Goal: Task Accomplishment & Management: Manage account settings

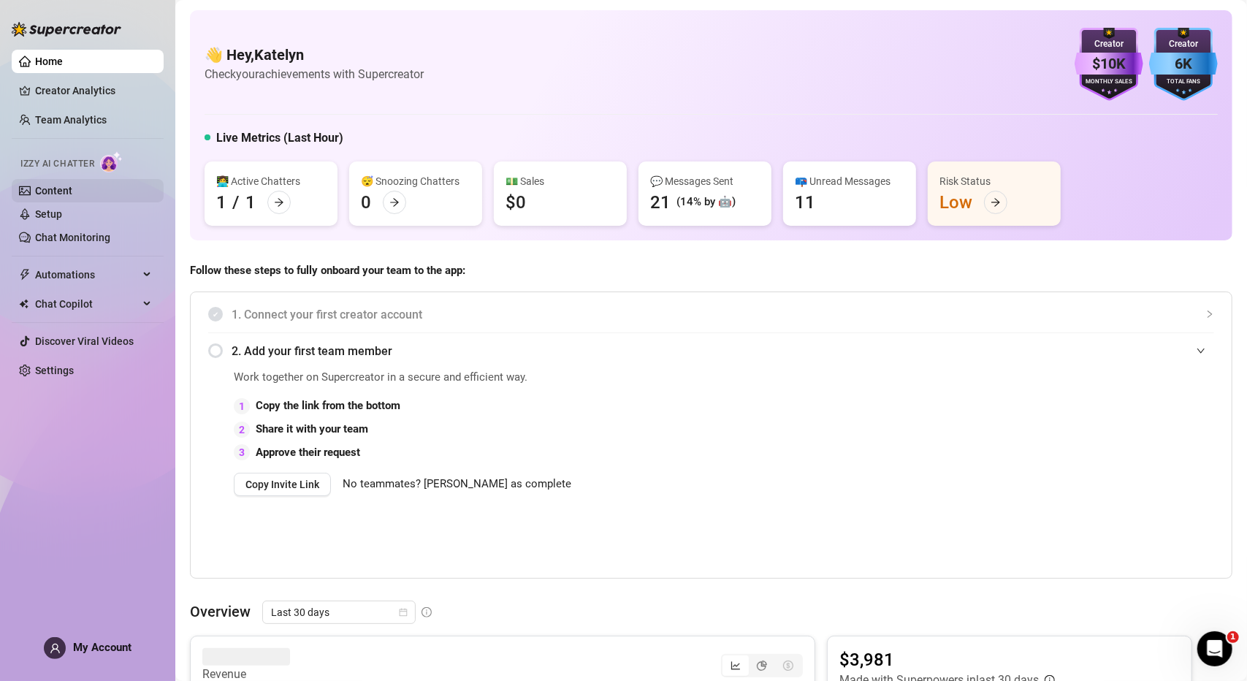
click at [72, 194] on link "Content" at bounding box center [53, 191] width 37 height 12
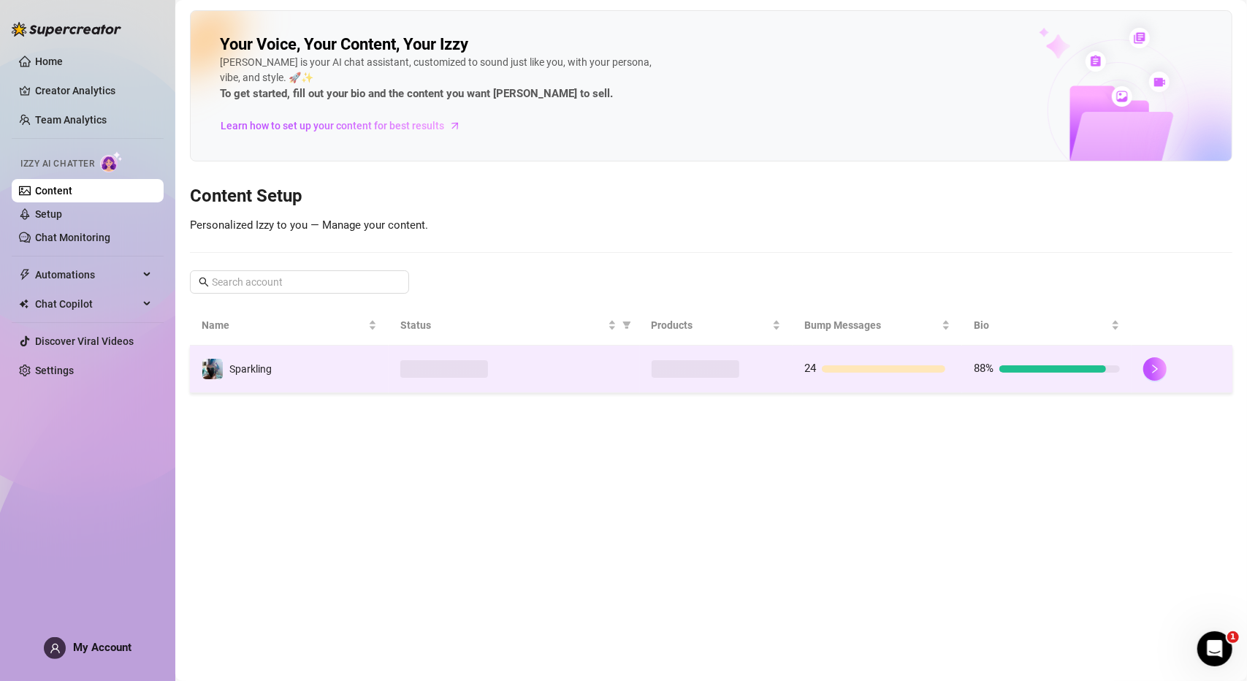
click at [386, 370] on td "Sparkling" at bounding box center [289, 368] width 199 height 47
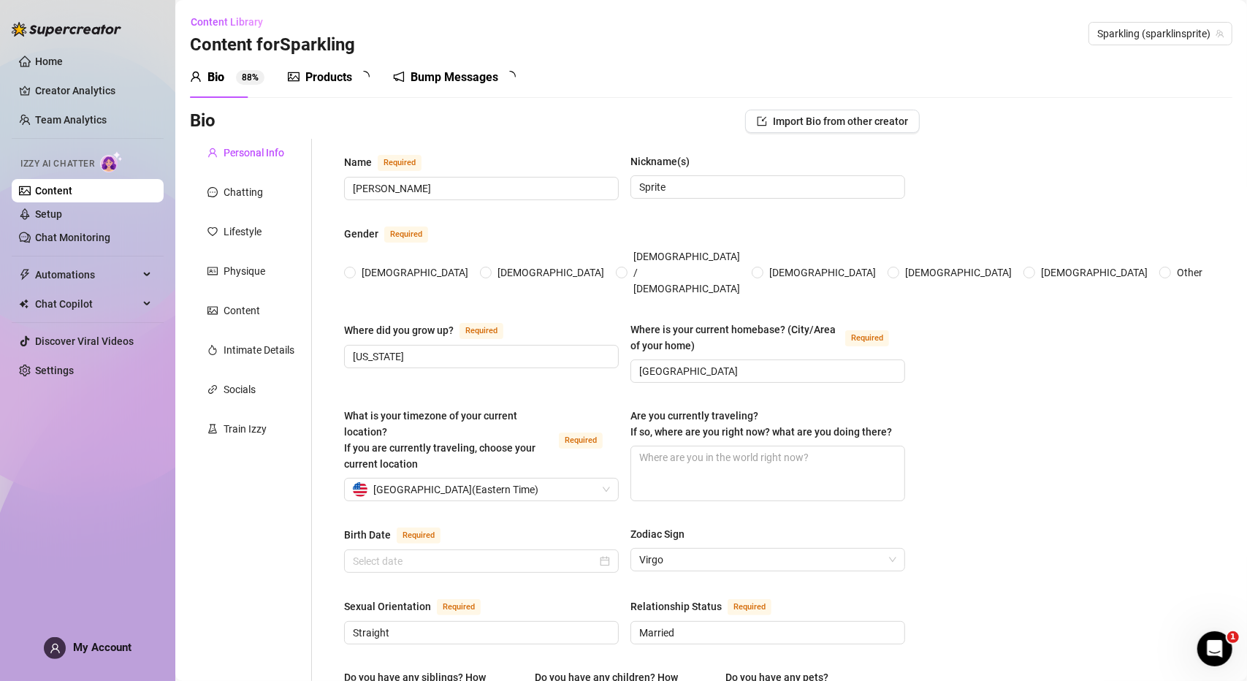
radio input "true"
type input "[DATE]"
click at [62, 211] on link "Setup" at bounding box center [48, 214] width 27 height 12
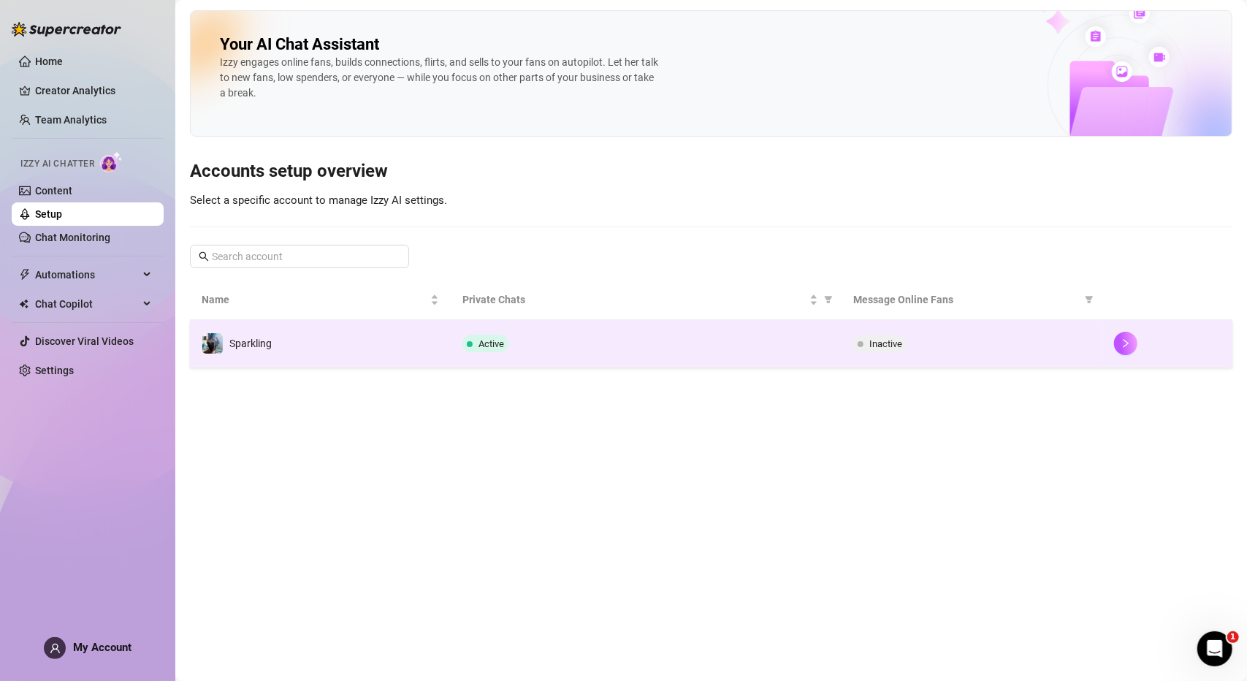
click at [447, 340] on td "Sparkling" at bounding box center [320, 343] width 261 height 47
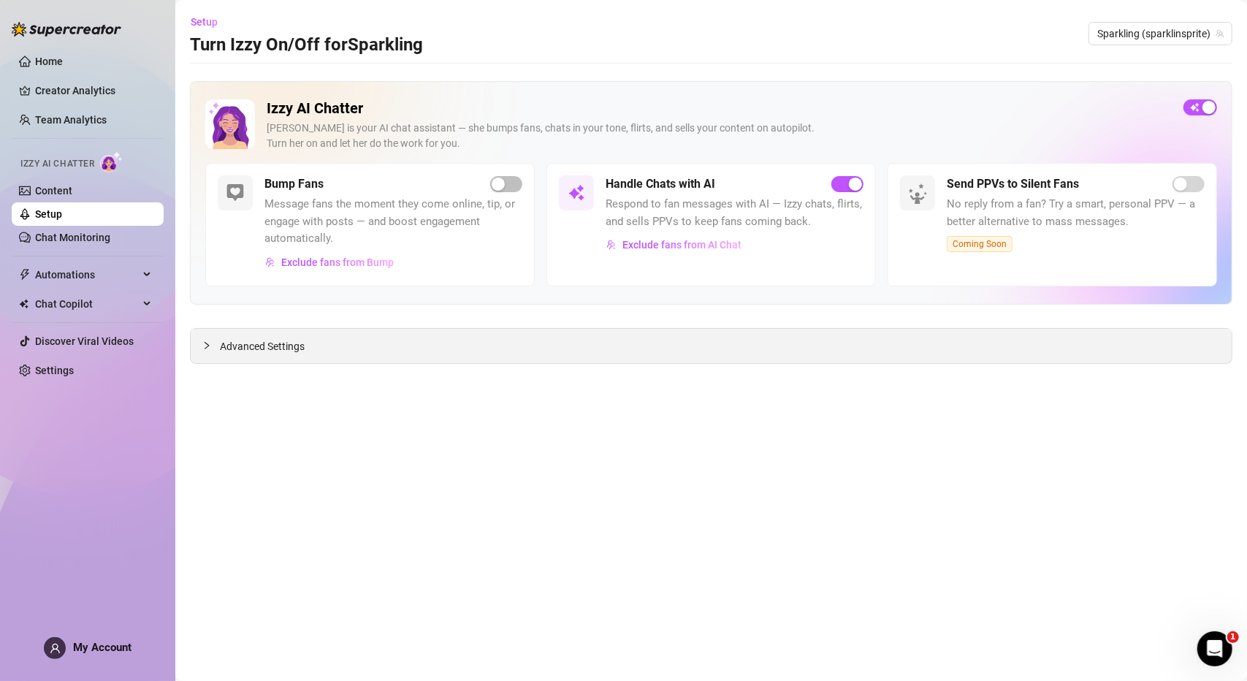
click at [205, 345] on icon "collapsed" at bounding box center [206, 345] width 9 height 9
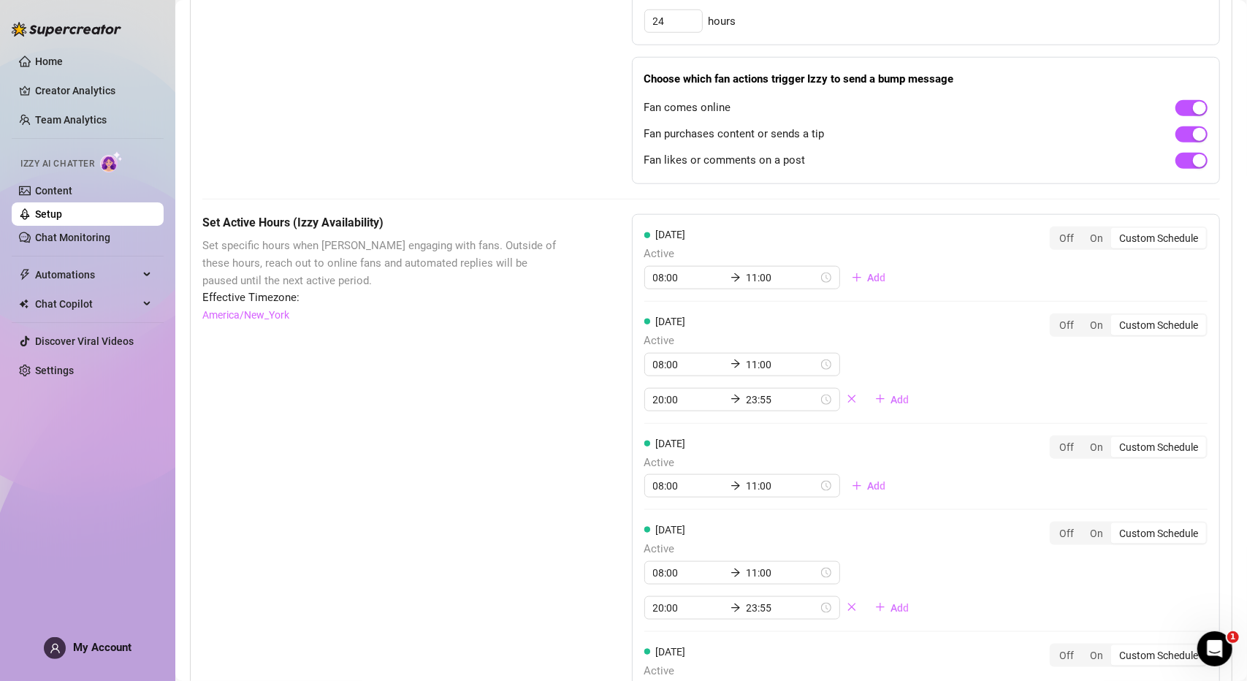
scroll to position [949, 0]
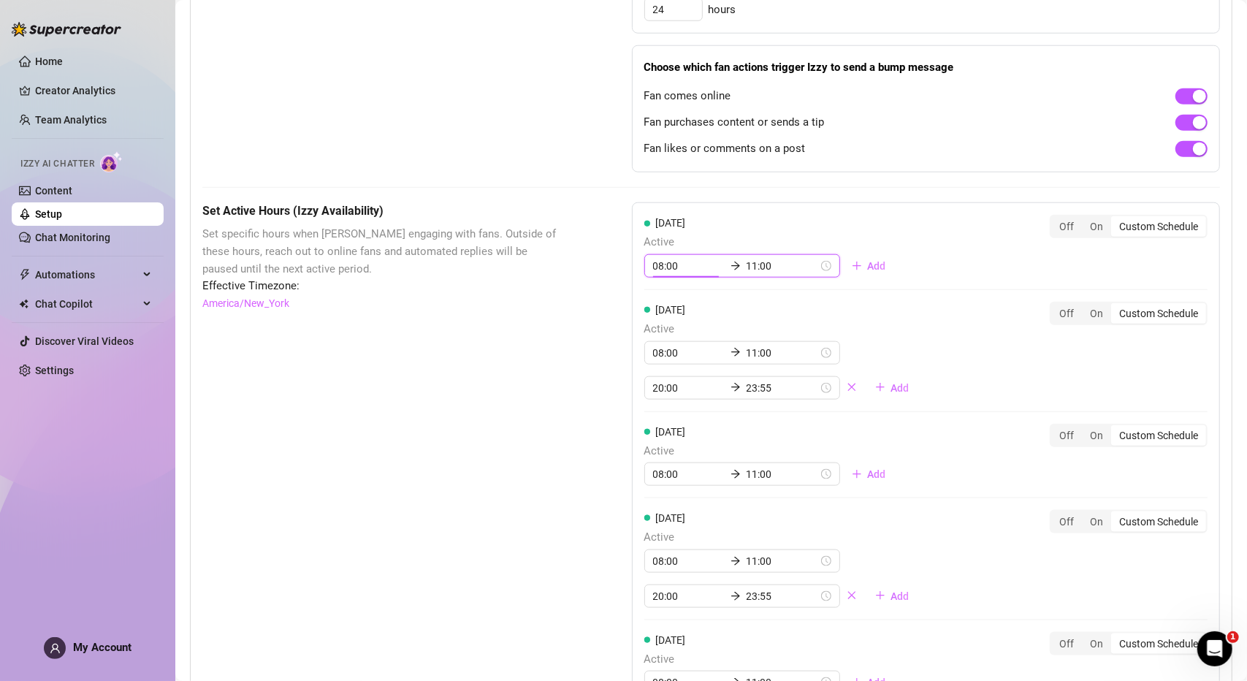
click at [676, 258] on input "08:00" at bounding box center [689, 266] width 72 height 16
click at [657, 351] on div "07" at bounding box center [660, 352] width 35 height 20
click at [698, 417] on div "30" at bounding box center [701, 422] width 35 height 20
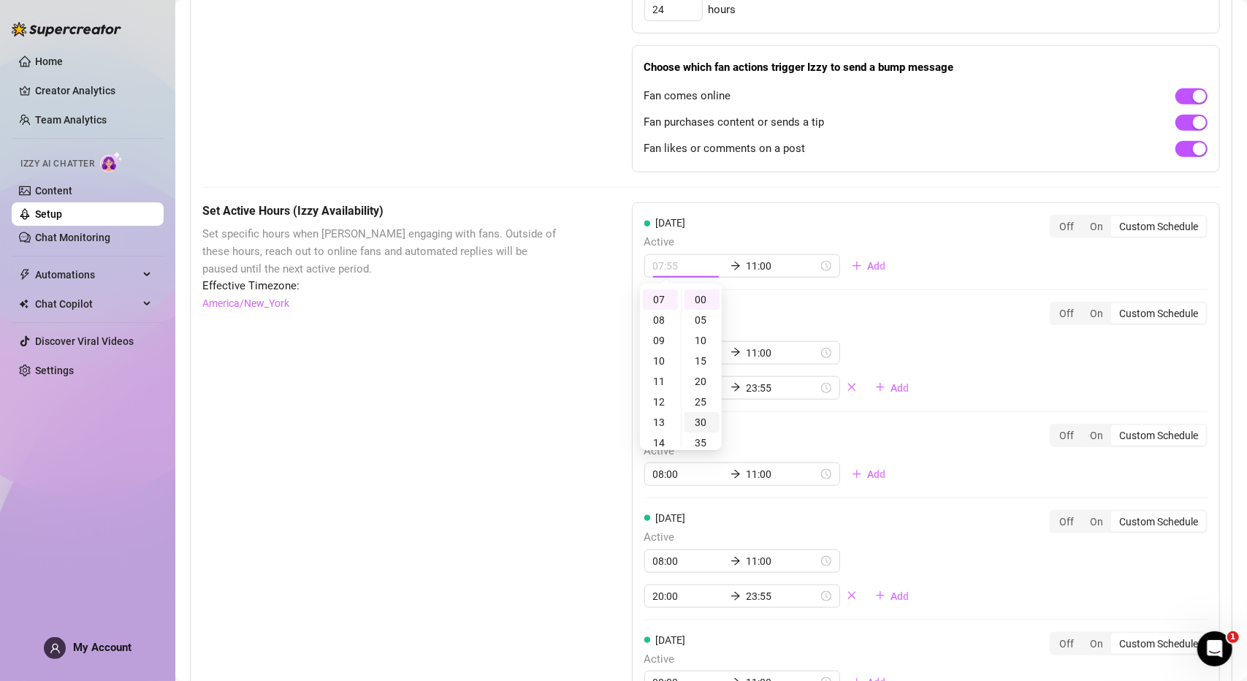
type input "07:30"
click at [894, 322] on span "Active" at bounding box center [782, 330] width 277 height 18
type input "11:00"
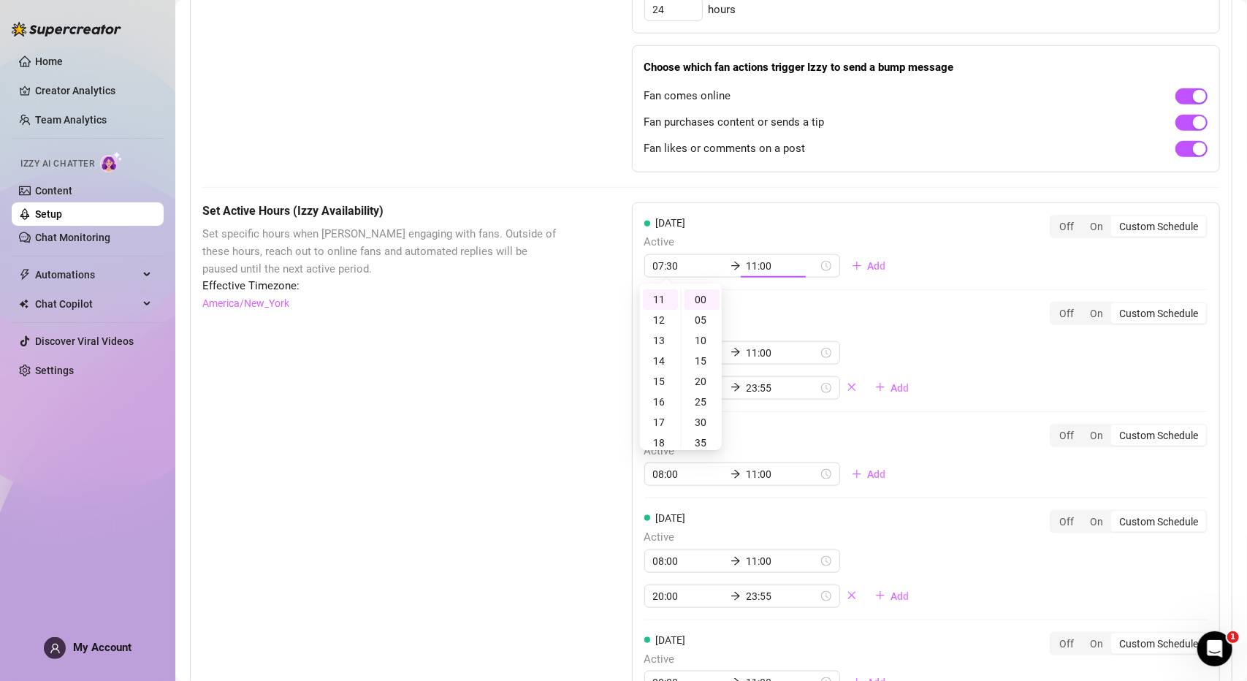
click at [586, 335] on div "Set Active Hours (Izzy Availability) Set specific hours when Izzy engaging with…" at bounding box center [710, 585] width 1017 height 767
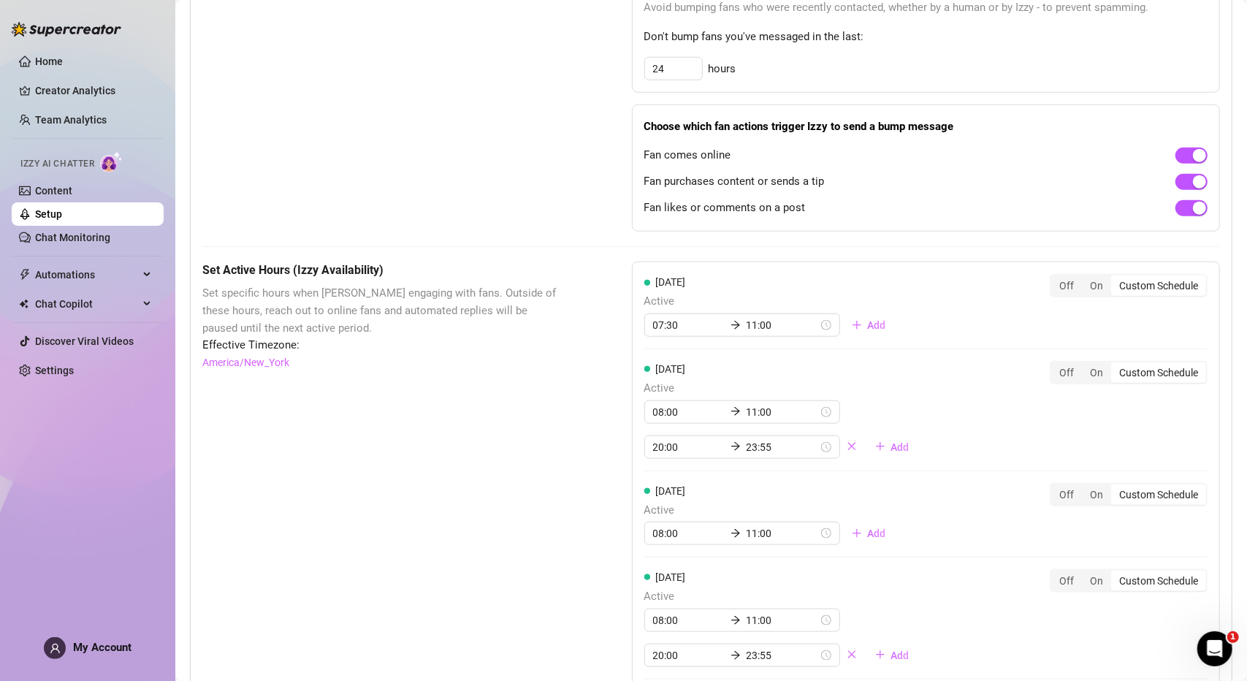
scroll to position [919, 0]
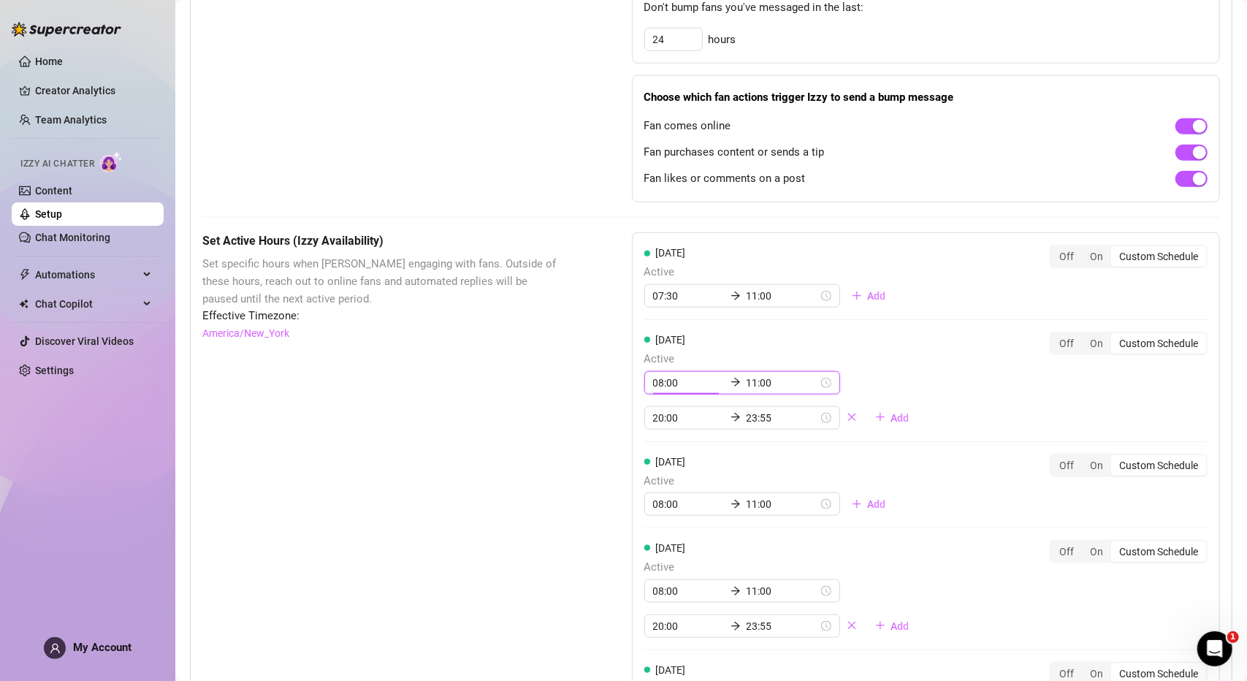
click at [664, 378] on input "08:00" at bounding box center [689, 383] width 72 height 16
click at [510, 360] on div "Set Active Hours (Izzy Availability) Set specific hours when Izzy engaging with…" at bounding box center [380, 615] width 356 height 767
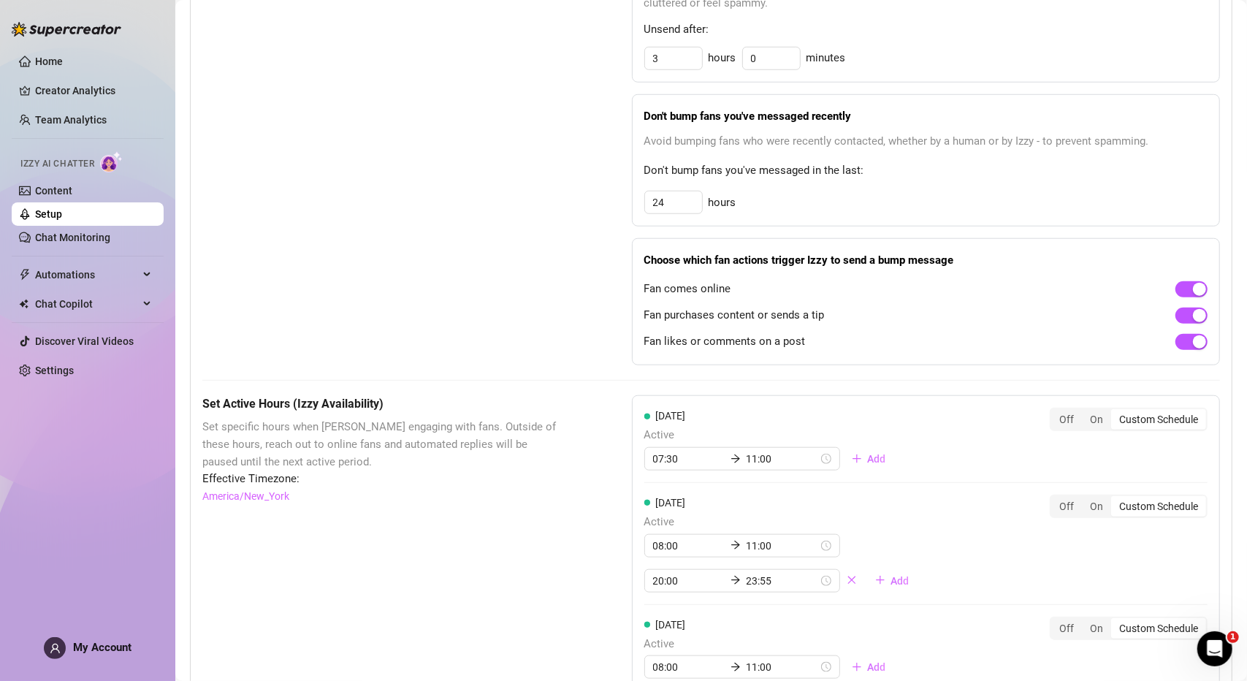
scroll to position [876, 0]
